Goal: Contribute content

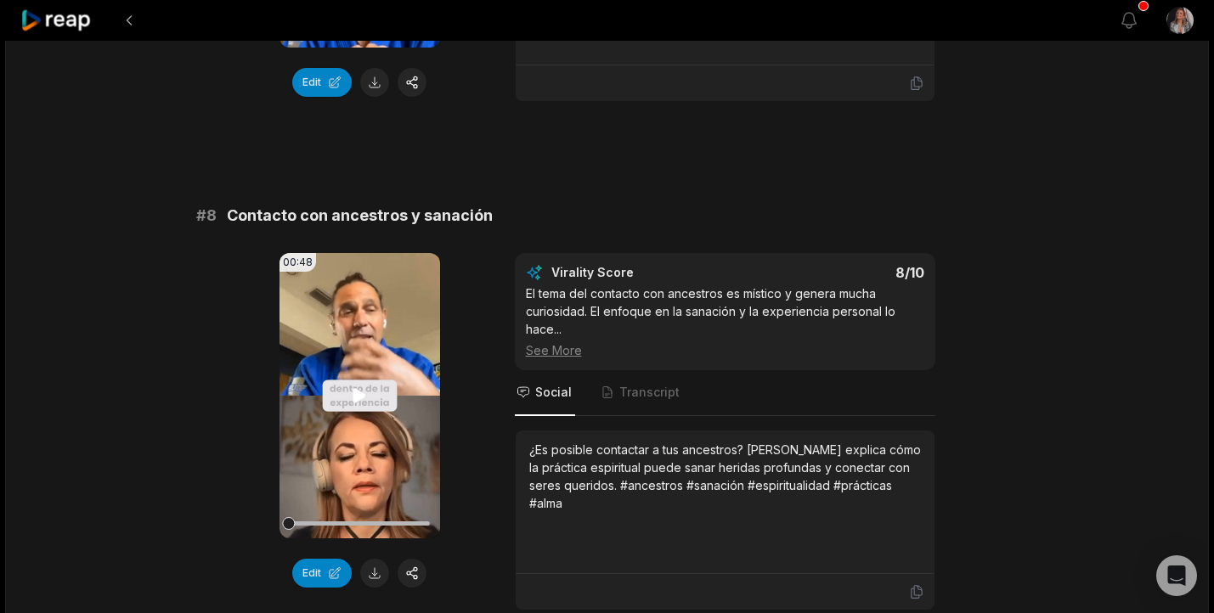
scroll to position [3499, 0]
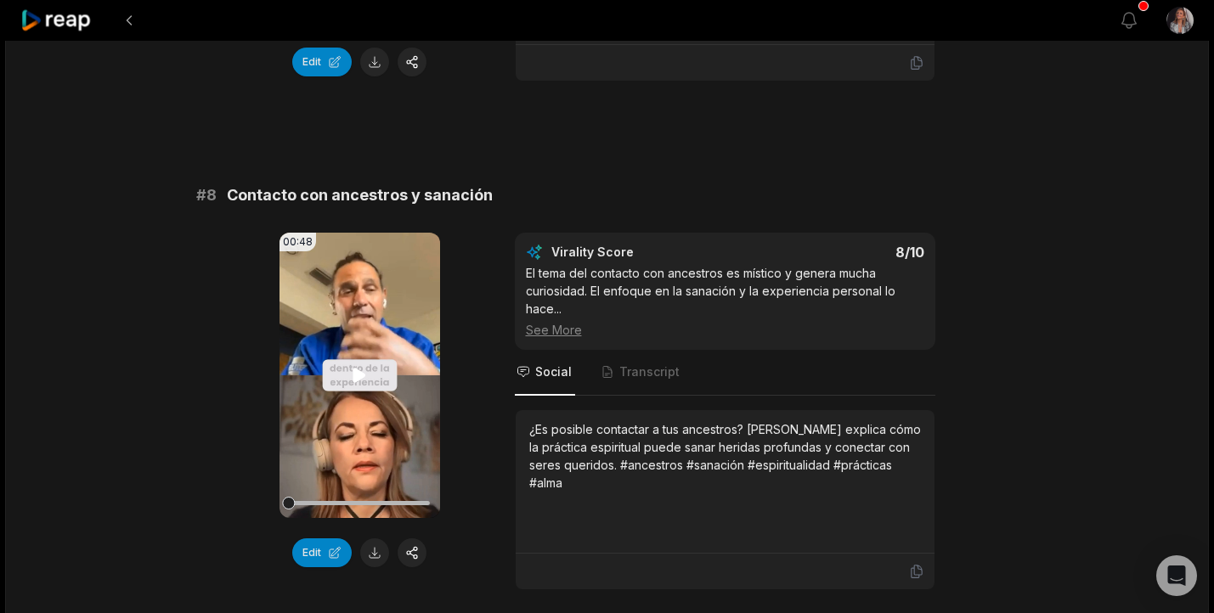
click at [360, 375] on icon at bounding box center [359, 375] width 13 height 14
click at [415, 551] on button "button" at bounding box center [412, 553] width 29 height 29
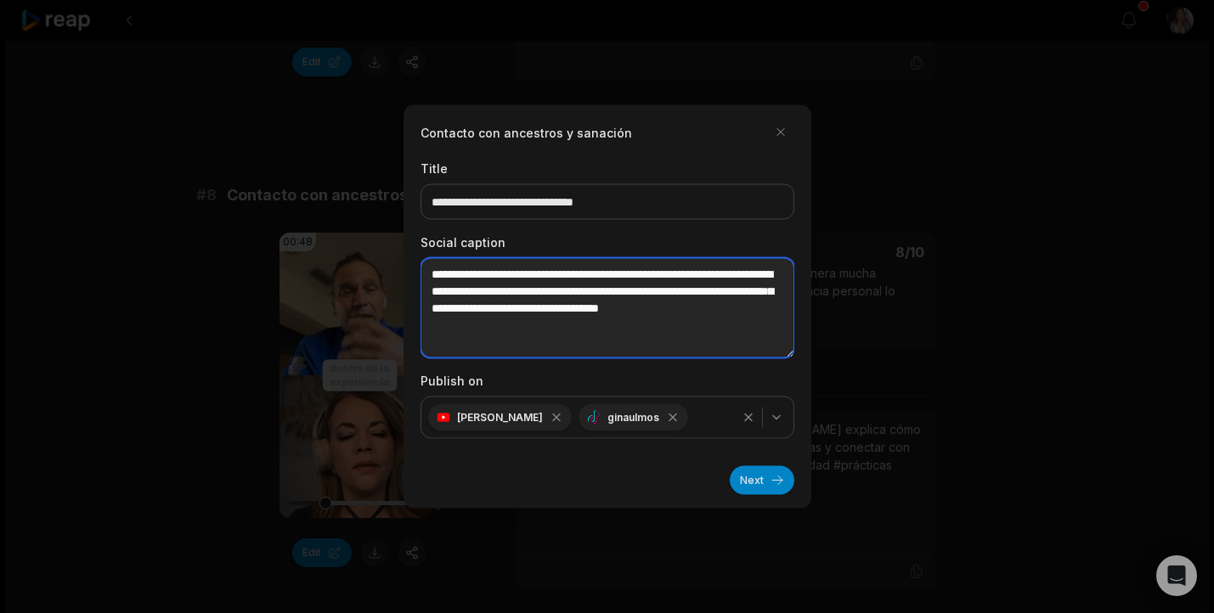
click at [654, 336] on textarea "**********" at bounding box center [607, 308] width 374 height 100
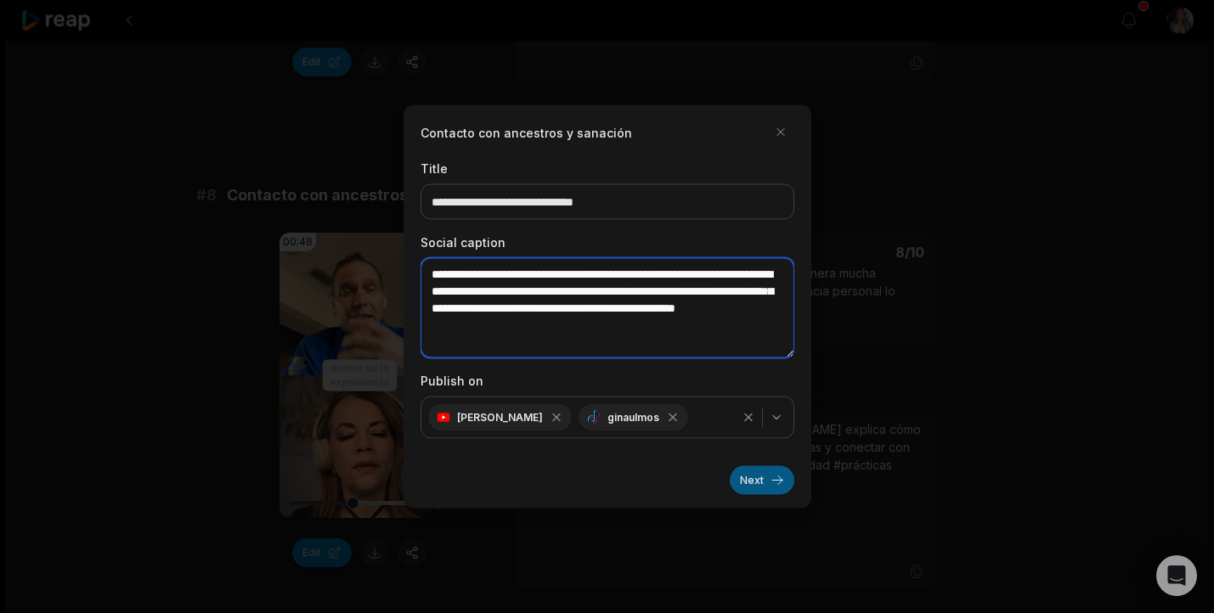
type textarea "**********"
click at [776, 481] on button "Next" at bounding box center [762, 480] width 65 height 29
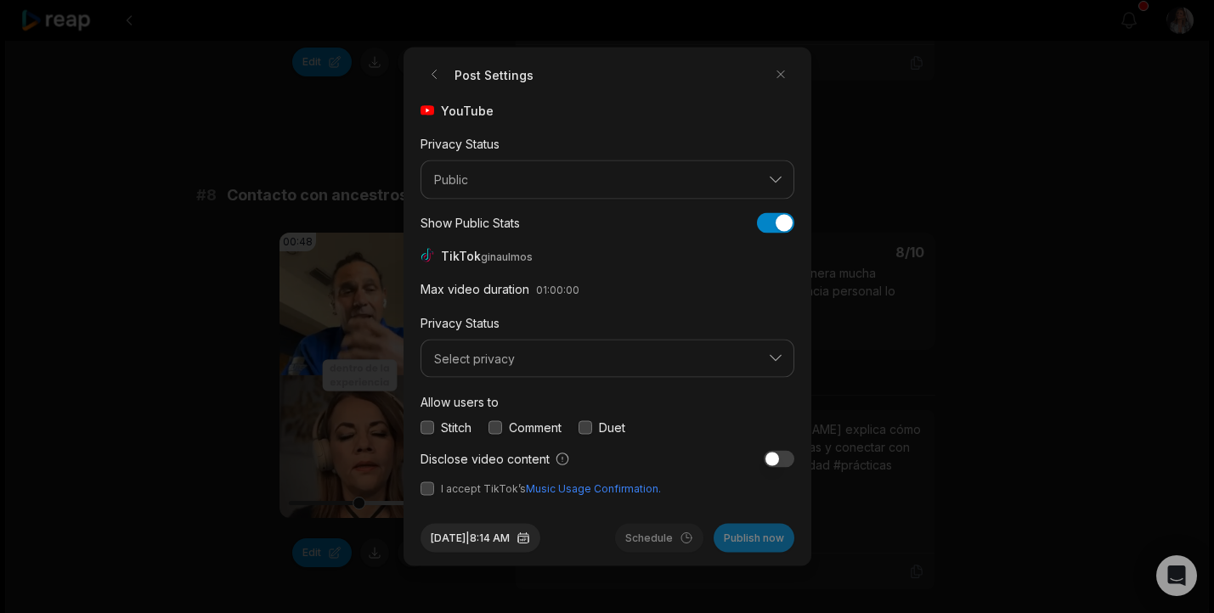
click at [432, 428] on button "button" at bounding box center [427, 427] width 14 height 14
click at [424, 482] on button "button" at bounding box center [427, 489] width 14 height 14
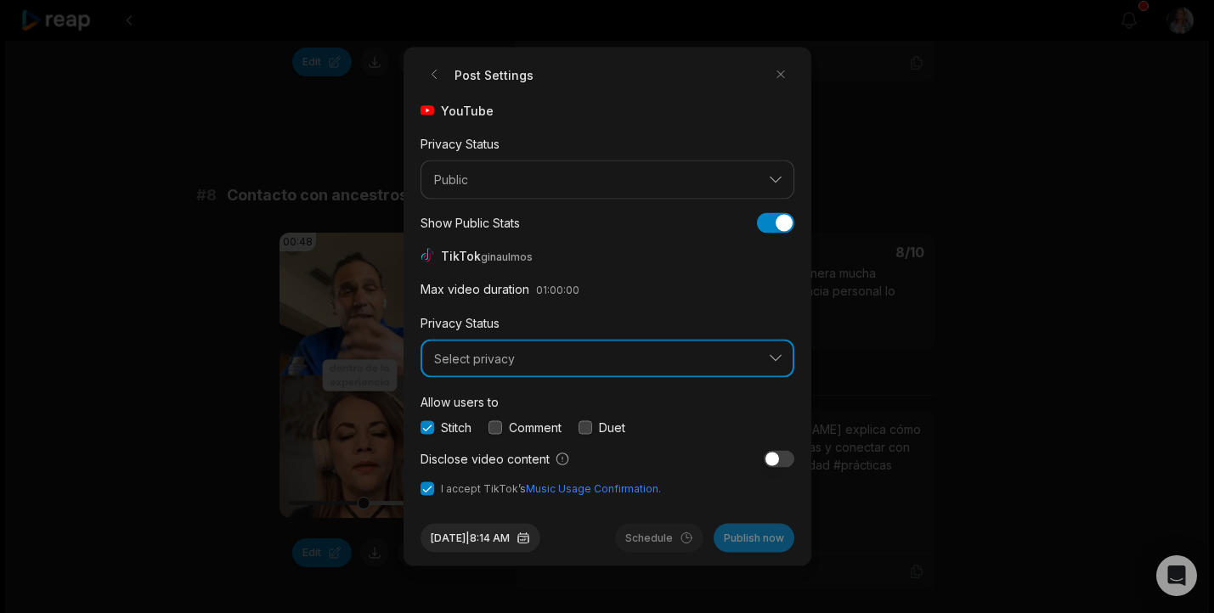
click at [462, 356] on span "Select privacy" at bounding box center [595, 358] width 323 height 15
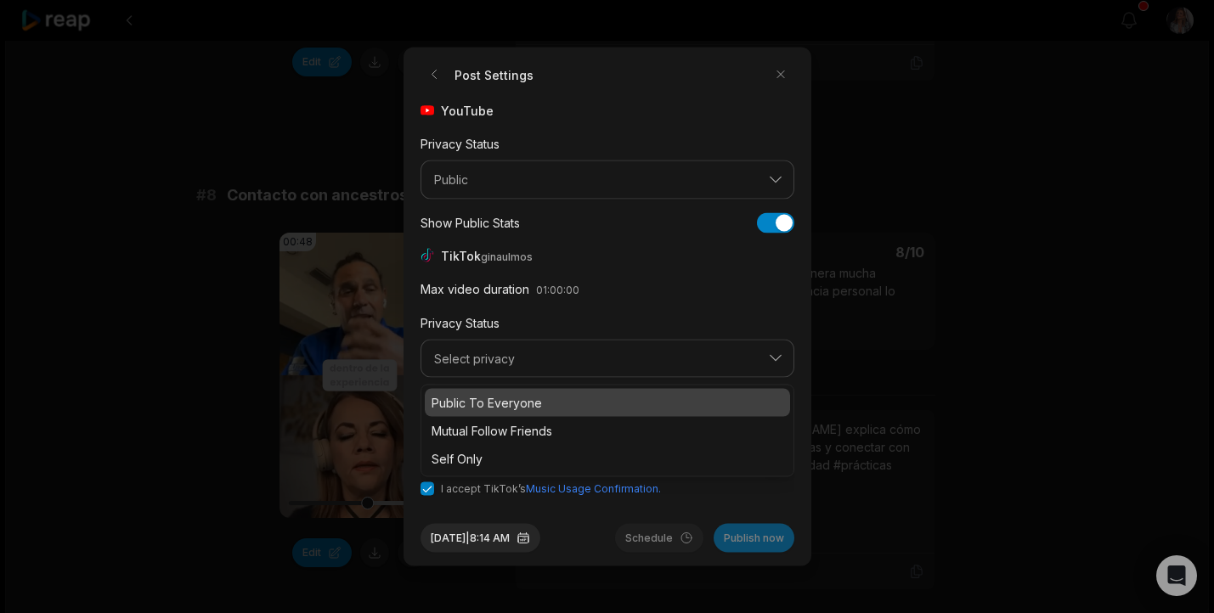
click at [464, 412] on div "Public To Everyone" at bounding box center [607, 403] width 365 height 28
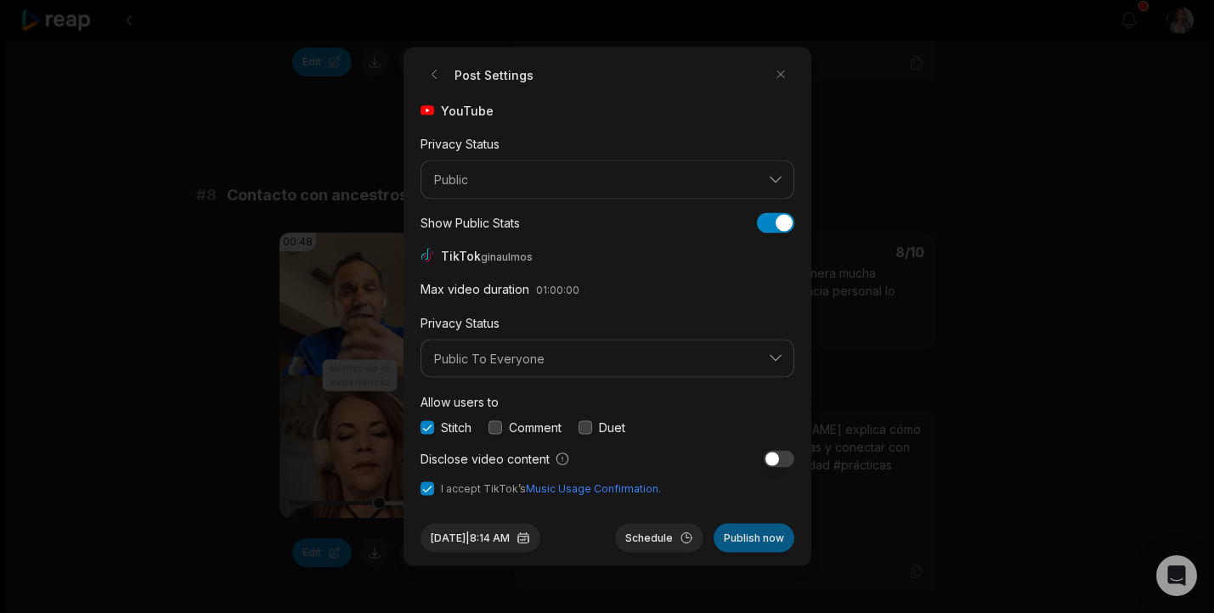
click at [758, 539] on button "Publish now" at bounding box center [754, 538] width 81 height 29
